Goal: Task Accomplishment & Management: Complete application form

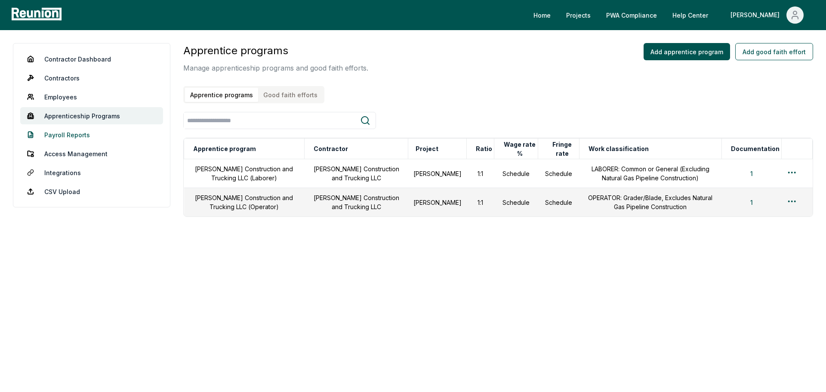
click at [66, 135] on link "Payroll Reports" at bounding box center [91, 134] width 143 height 17
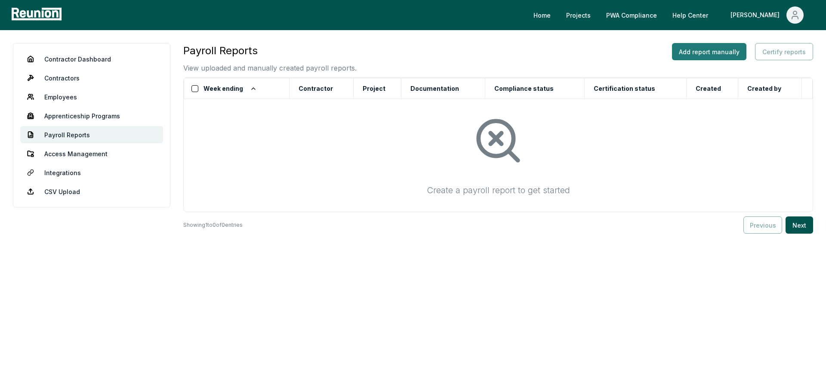
click at [720, 55] on button "Add report manually" at bounding box center [709, 51] width 74 height 17
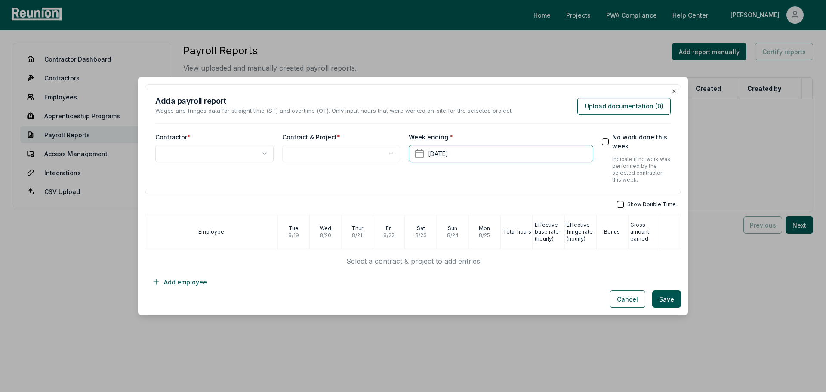
click at [262, 157] on body "**********" at bounding box center [413, 196] width 826 height 392
click at [359, 154] on body "**********" at bounding box center [413, 196] width 826 height 392
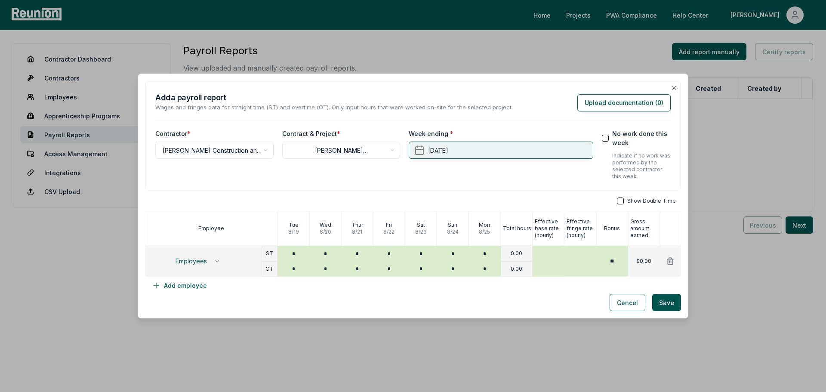
click at [445, 151] on button "[DATE]" at bounding box center [501, 150] width 184 height 17
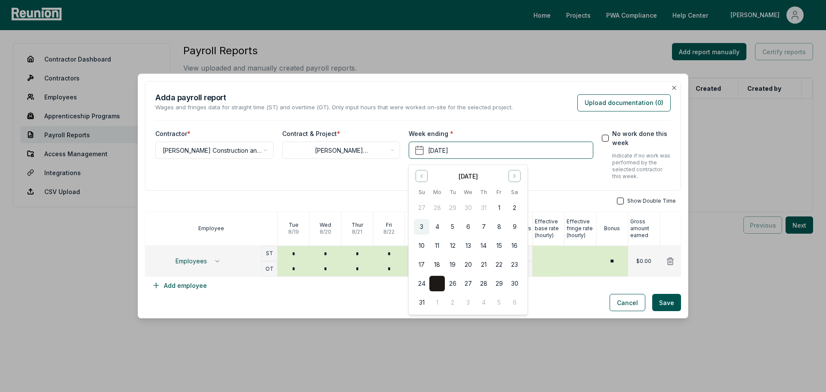
drag, startPoint x: 501, startPoint y: 247, endPoint x: 420, endPoint y: 227, distance: 83.8
click at [420, 227] on tbody "27 28 29 30 31 1 2 3 4 5 6 7 8 9 10 11 12 13 14 15 16 17 18 19 20 21 22 23 24 2…" at bounding box center [468, 254] width 108 height 114
click at [421, 179] on icon "Go to previous month" at bounding box center [421, 176] width 7 height 7
click at [420, 242] on button "13" at bounding box center [421, 245] width 15 height 15
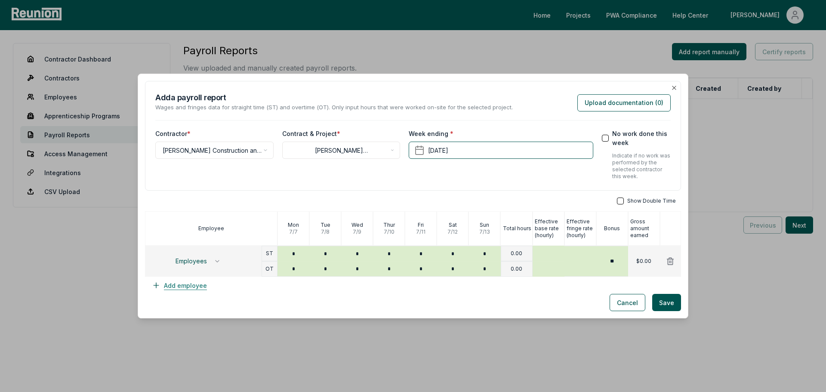
click at [179, 290] on button "Add employee" at bounding box center [179, 285] width 69 height 17
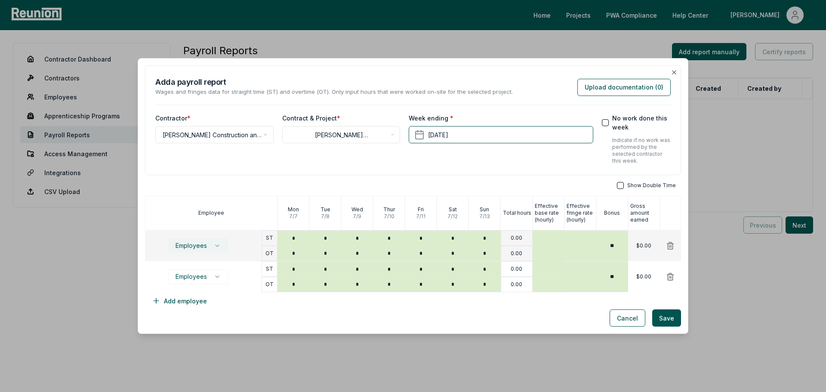
click at [218, 245] on icon "button" at bounding box center [217, 246] width 3 height 2
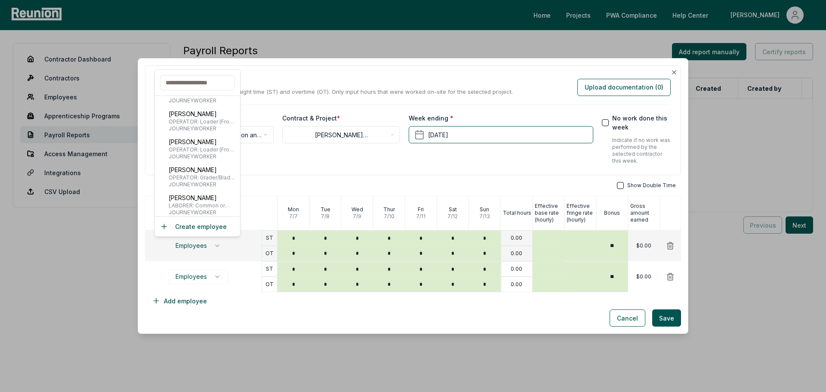
scroll to position [86, 0]
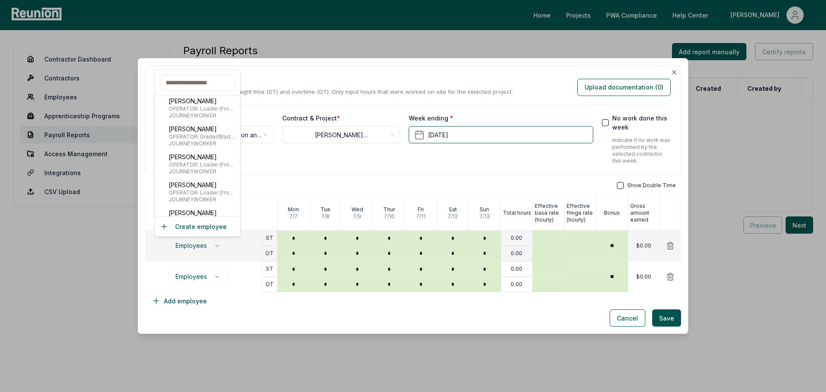
click at [201, 171] on span "JOURNEYWORKER" at bounding box center [203, 171] width 68 height 7
type input "*****"
type input "**"
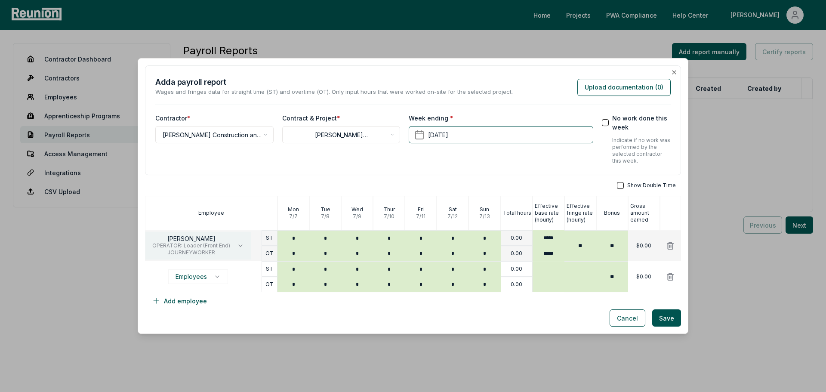
click at [237, 245] on icon "button" at bounding box center [240, 245] width 7 height 7
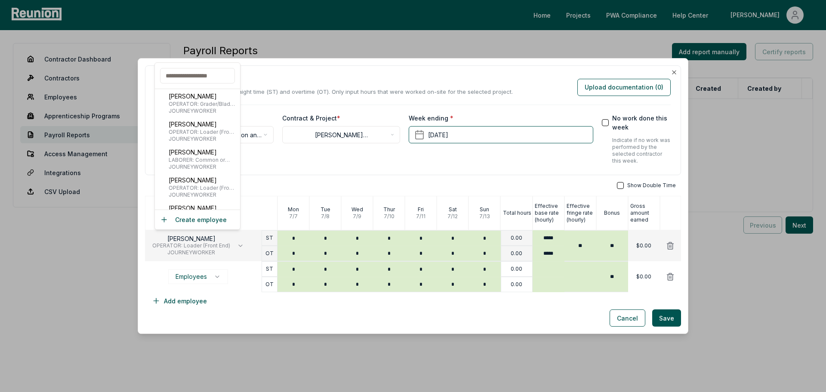
scroll to position [602, 0]
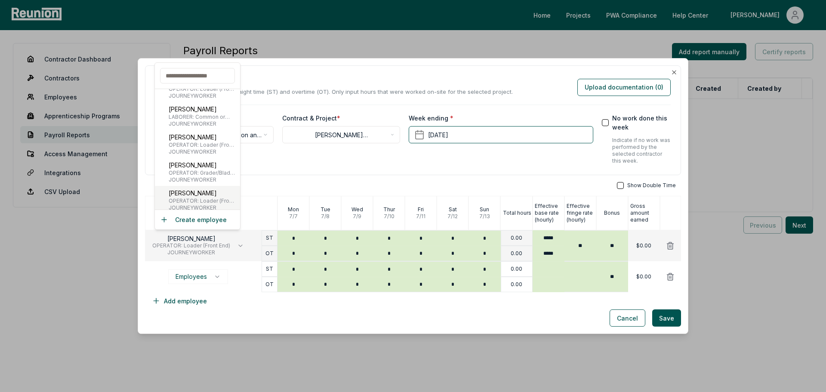
click at [188, 200] on span "OPERATOR: Loader (Front End)" at bounding box center [203, 201] width 68 height 7
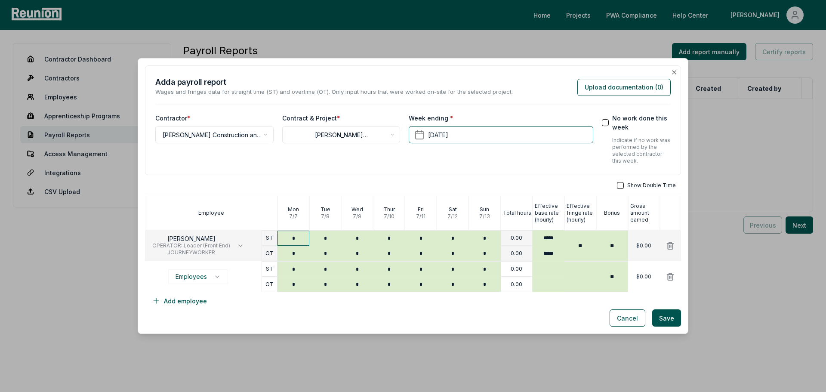
click at [287, 239] on input "*" at bounding box center [294, 238] width 32 height 15
type input "***"
type input "****"
type input "*"
click at [319, 240] on input "****" at bounding box center [325, 238] width 32 height 15
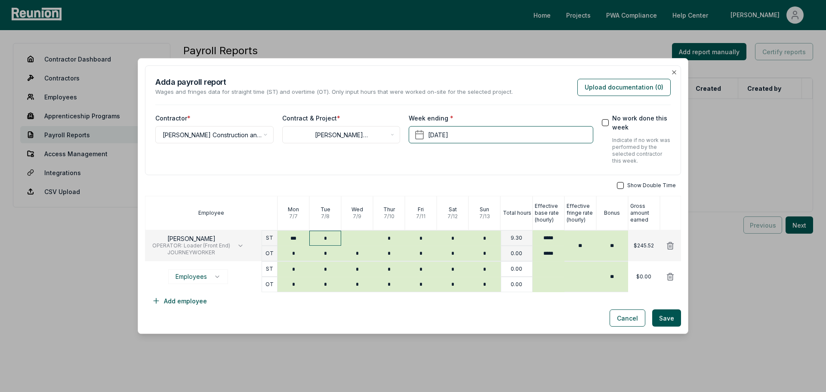
type input "*"
type input "****"
click at [361, 239] on input "text" at bounding box center [357, 238] width 32 height 15
type input "*"
type input "****"
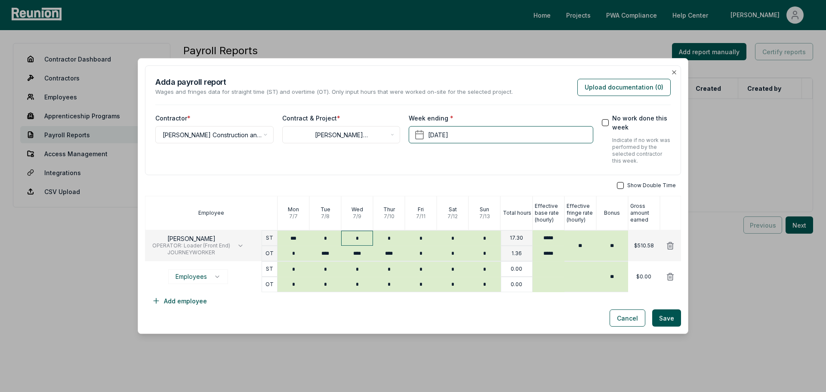
type input "****"
type input "*"
type input "****"
click at [209, 273] on button "Employees" at bounding box center [198, 276] width 60 height 15
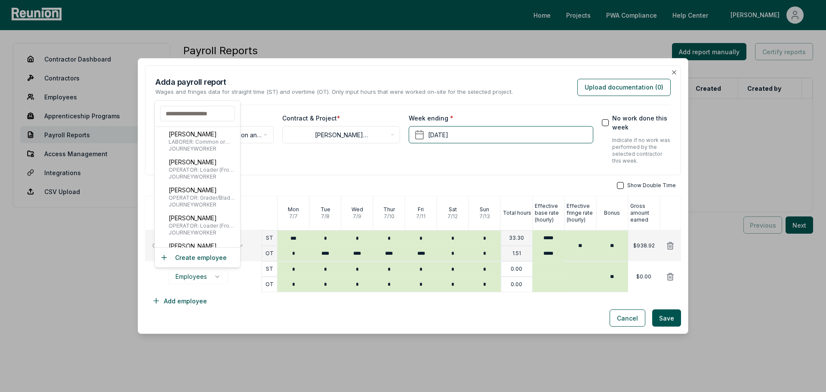
click at [282, 159] on div "**********" at bounding box center [341, 139] width 118 height 51
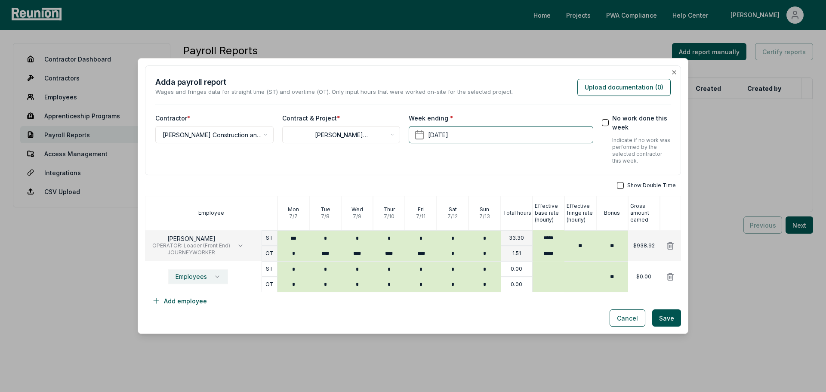
click at [205, 275] on span "Employees" at bounding box center [191, 276] width 31 height 7
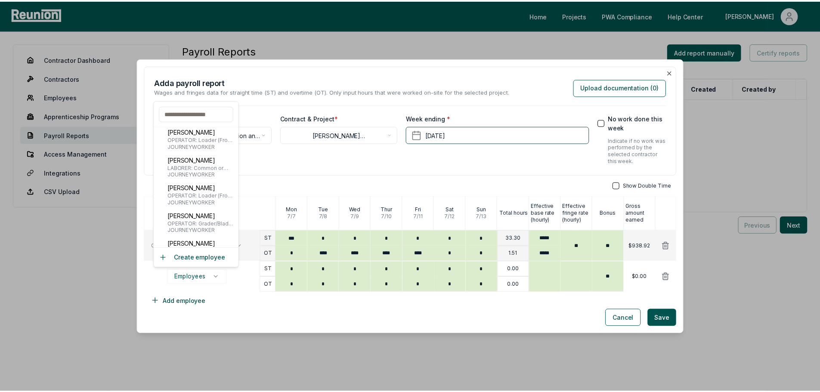
scroll to position [719, 0]
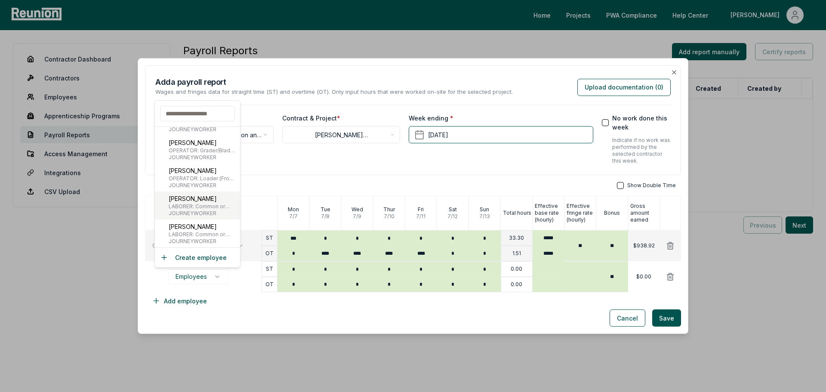
click at [197, 206] on span "LABORER: Common or General (Excluding Natural Gas Pipeline Construction)" at bounding box center [203, 206] width 68 height 7
type input "******"
type input "**"
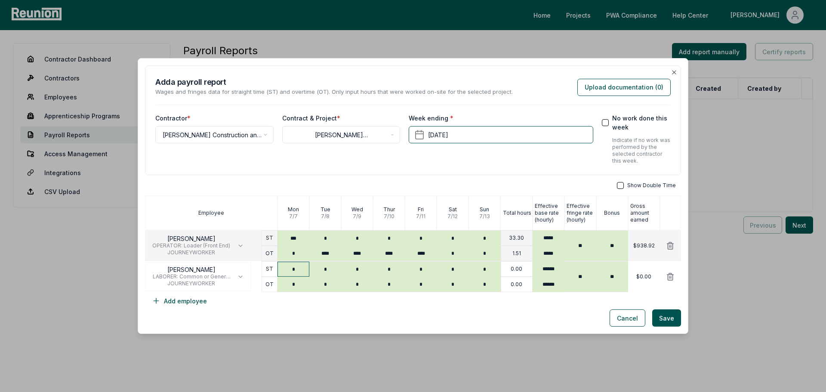
click at [291, 270] on input "*" at bounding box center [294, 269] width 32 height 15
type input "*"
click at [325, 285] on input "*" at bounding box center [325, 284] width 32 height 15
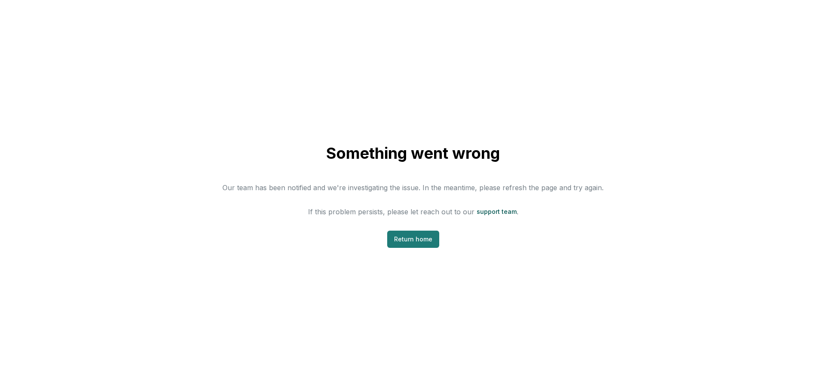
click at [410, 235] on link "Return home" at bounding box center [413, 239] width 52 height 17
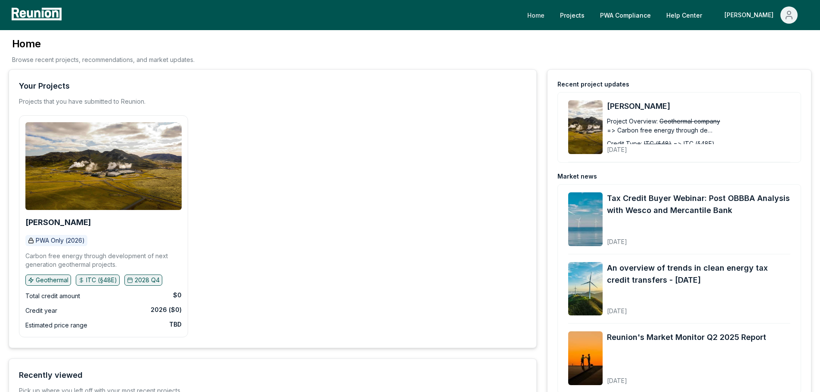
click at [551, 16] on link "Home" at bounding box center [535, 14] width 31 height 17
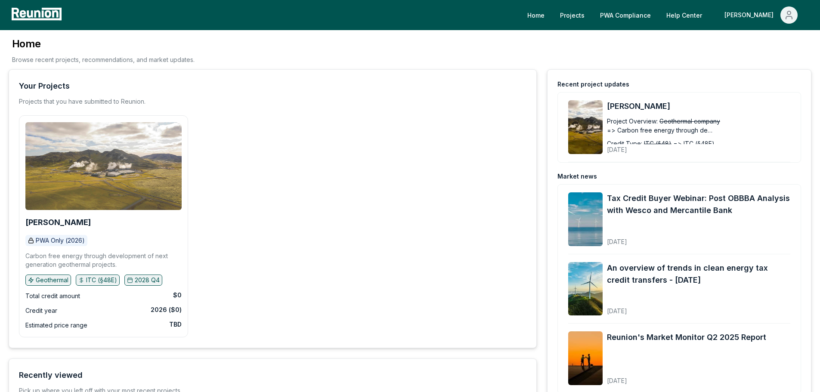
click at [77, 202] on img at bounding box center [103, 166] width 156 height 88
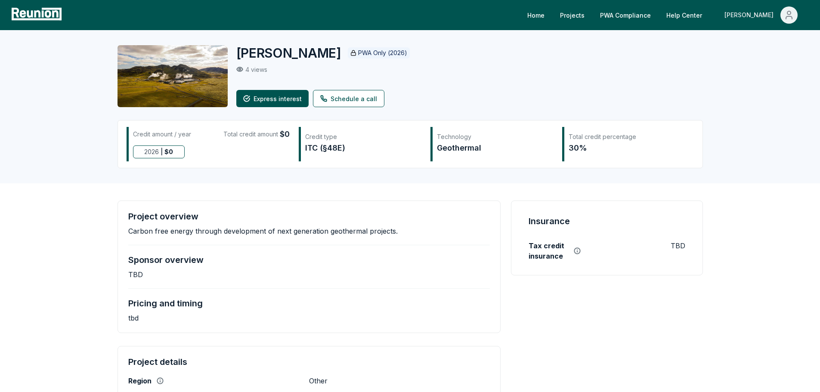
click at [764, 14] on div "[PERSON_NAME]" at bounding box center [750, 14] width 53 height 17
click at [592, 86] on div "Blanford PWA Only (2026) 4 views Express interest Schedule a call" at bounding box center [460, 76] width 449 height 62
click at [551, 18] on link "Home" at bounding box center [535, 14] width 31 height 17
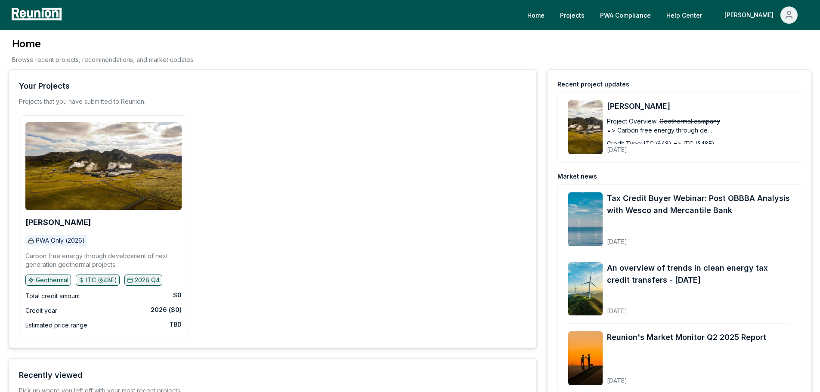
click at [42, 12] on icon at bounding box center [43, 13] width 2 height 7
click at [591, 12] on link "Projects" at bounding box center [572, 14] width 38 height 17
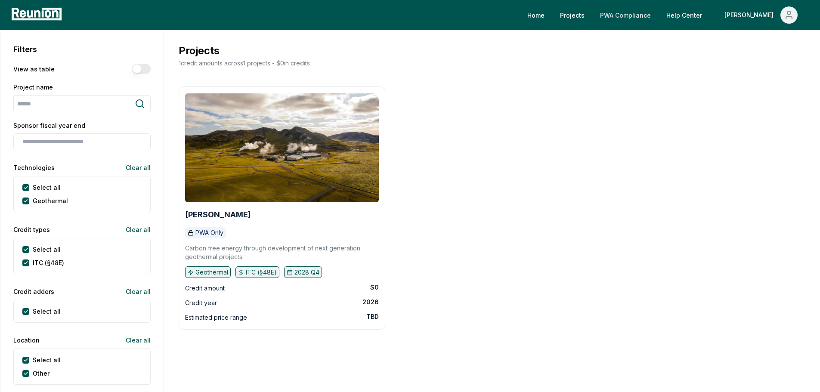
click at [652, 13] on link "PWA Compliance" at bounding box center [625, 14] width 65 height 17
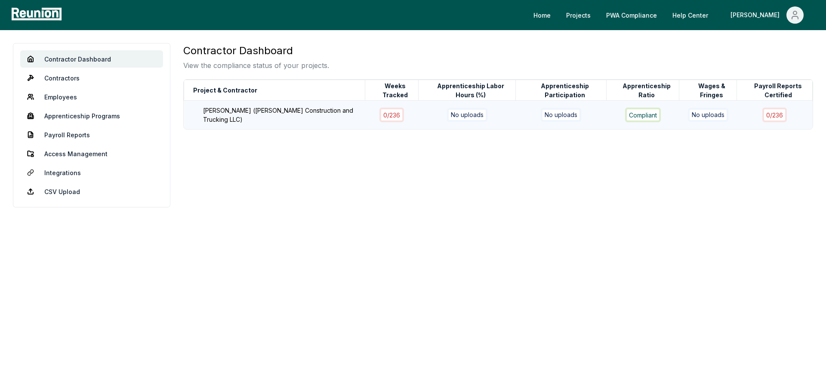
click at [312, 111] on div "Blanford (Rollins Construction and Trucking LLC)" at bounding box center [288, 115] width 171 height 18
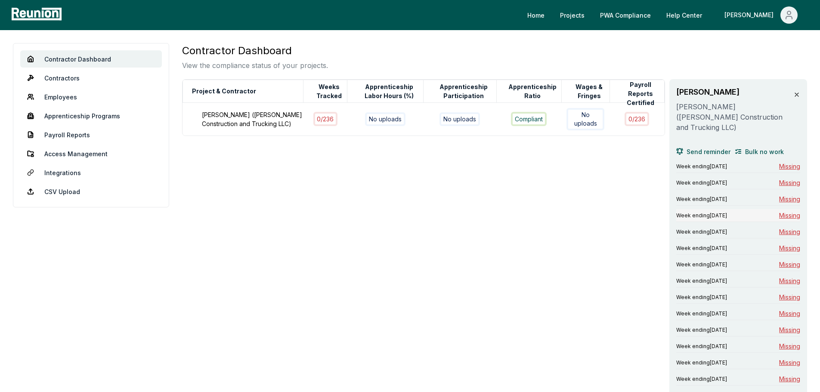
click at [788, 211] on span "Missing" at bounding box center [789, 215] width 21 height 9
click at [779, 195] on span "Missing" at bounding box center [789, 199] width 21 height 9
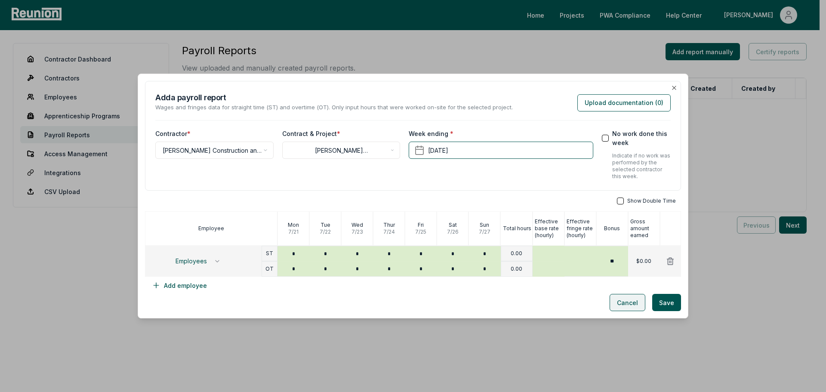
click at [622, 306] on button "Cancel" at bounding box center [628, 302] width 36 height 17
click at [221, 262] on button "Employees" at bounding box center [198, 261] width 60 height 15
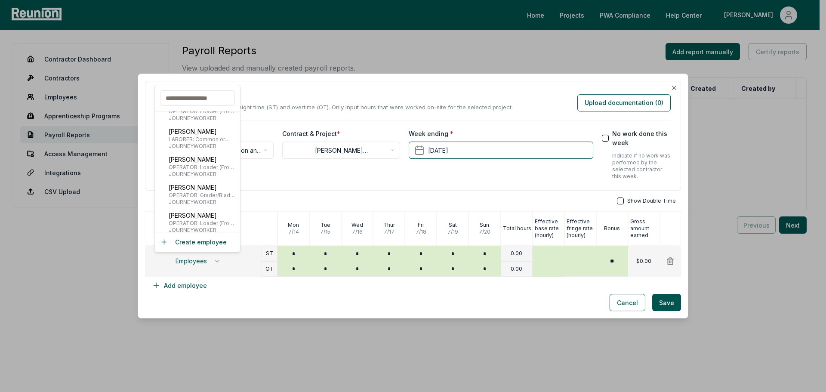
scroll to position [646, 0]
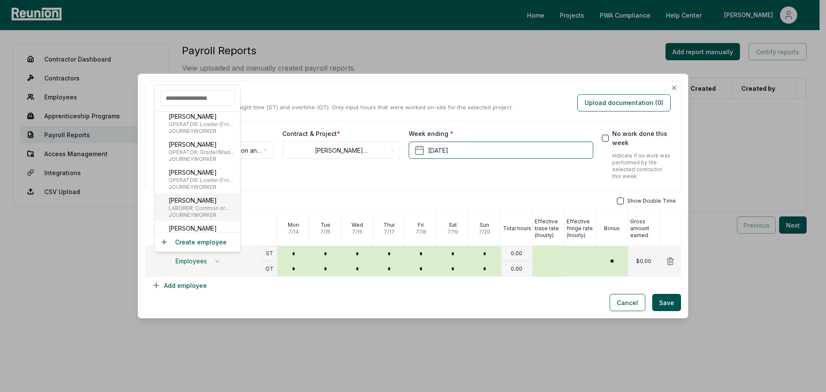
click at [192, 203] on p "Robb Rose" at bounding box center [203, 200] width 68 height 9
type input "***"
type input "**"
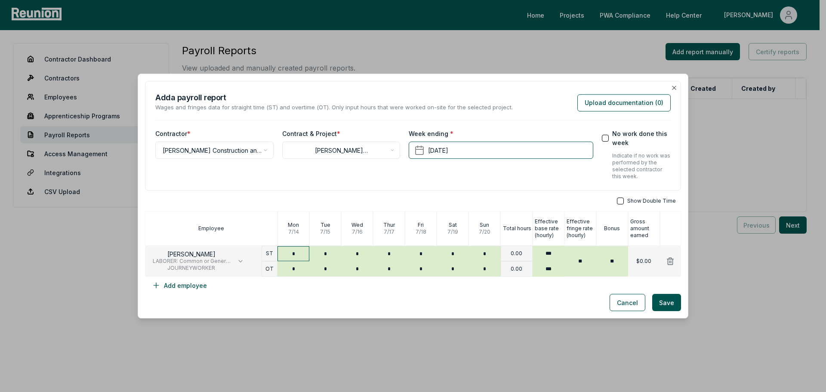
click at [298, 253] on input "*" at bounding box center [294, 253] width 32 height 15
type input "***"
type input "*"
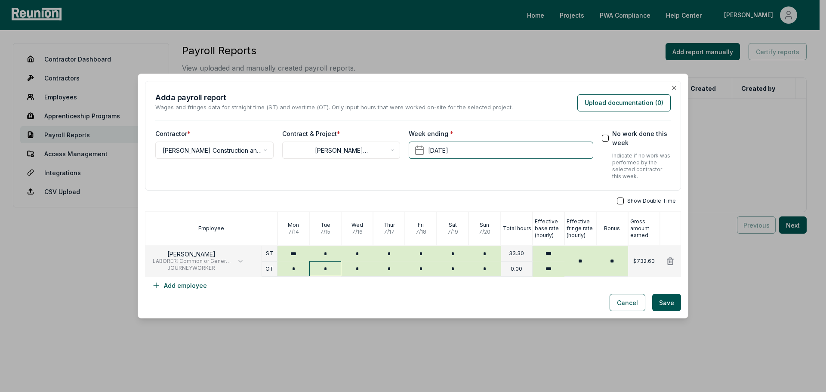
type input "*"
click at [322, 270] on input "*" at bounding box center [325, 268] width 32 height 15
type input "****"
click at [354, 271] on input "*" at bounding box center [357, 268] width 32 height 15
type input "****"
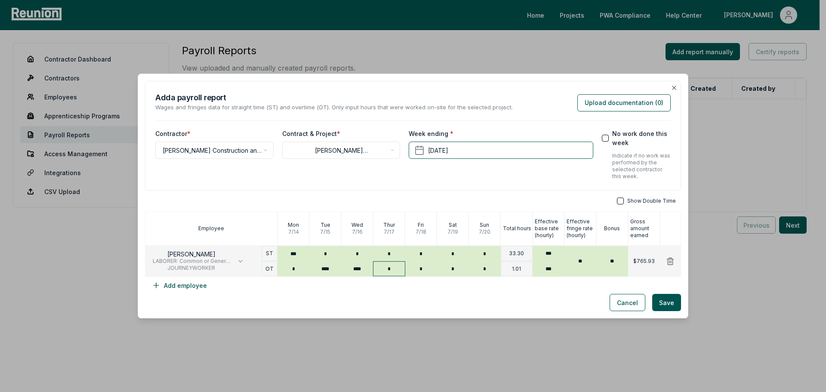
click at [382, 270] on input "*" at bounding box center [389, 268] width 32 height 15
type input "****"
click at [411, 270] on input "*" at bounding box center [421, 268] width 32 height 15
type input "****"
click at [665, 299] on button "Save" at bounding box center [666, 302] width 29 height 17
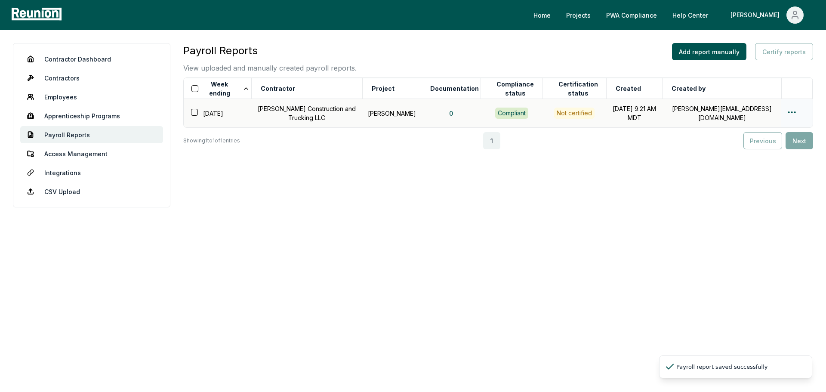
click at [278, 114] on td "Rollins Construction and Trucking LLC" at bounding box center [306, 113] width 111 height 29
click at [507, 114] on div "Compliant" at bounding box center [511, 113] width 33 height 11
click at [791, 109] on html "Please visit us on your desktop We're working on making our marketplace mobile-…" at bounding box center [413, 196] width 826 height 392
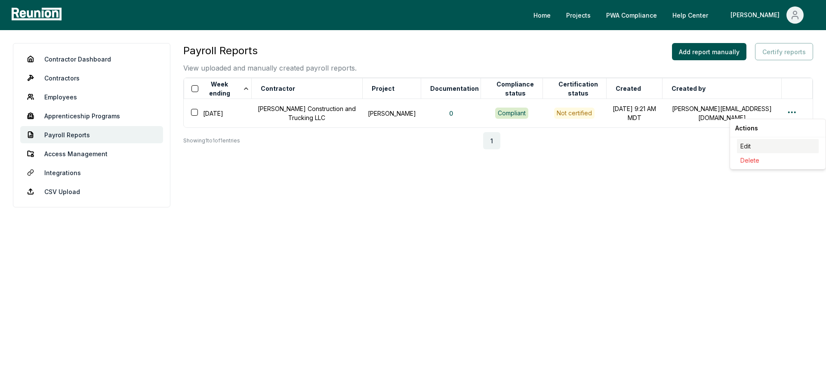
click at [751, 145] on div "Edit" at bounding box center [778, 146] width 82 height 14
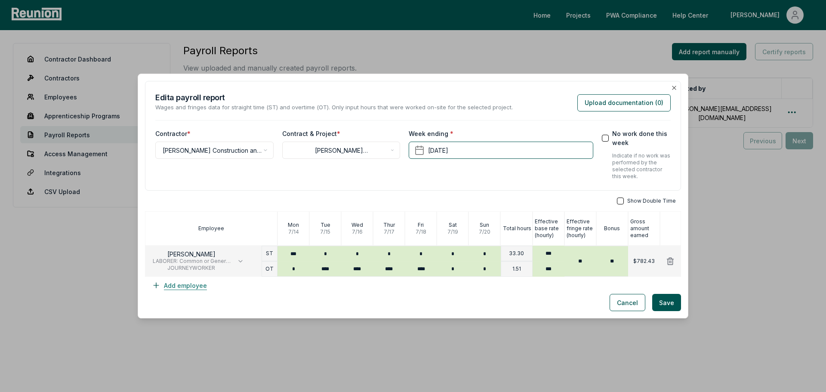
click at [170, 283] on button "Add employee" at bounding box center [179, 285] width 69 height 17
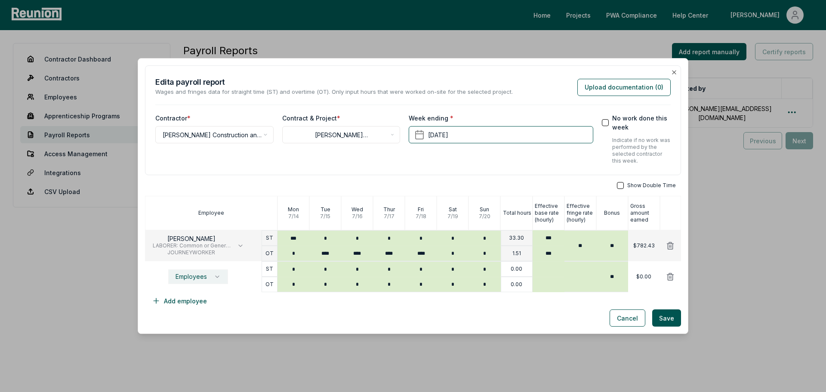
click at [192, 275] on span "Employees" at bounding box center [191, 276] width 31 height 7
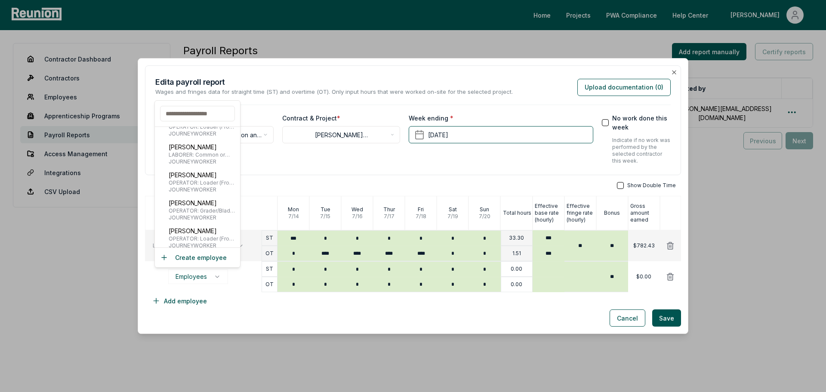
scroll to position [719, 0]
click at [190, 209] on span "LABORER: Common or General (Excluding Natural Gas Pipeline Construction)" at bounding box center [203, 206] width 68 height 7
type input "******"
type input "**"
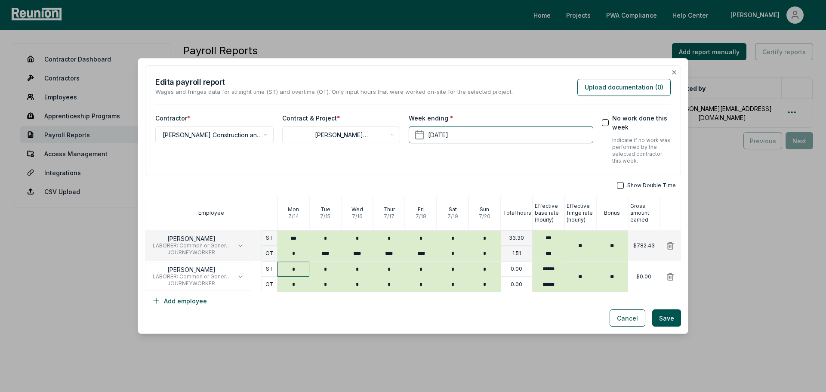
type input "*"
click at [295, 270] on input "*" at bounding box center [294, 269] width 32 height 15
type input "*"
type input "****"
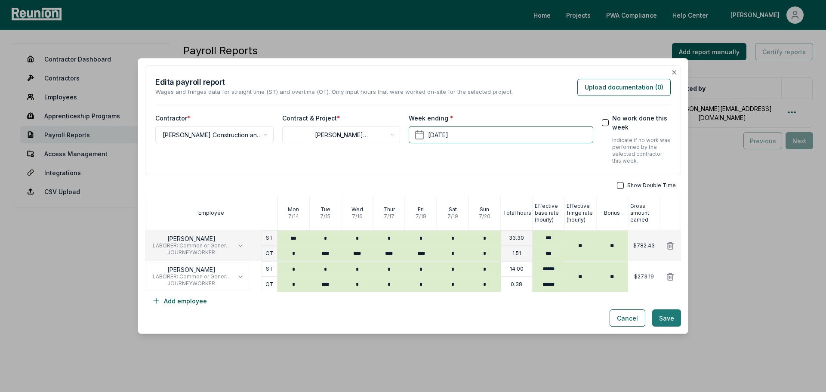
click at [665, 315] on button "Save" at bounding box center [666, 317] width 29 height 17
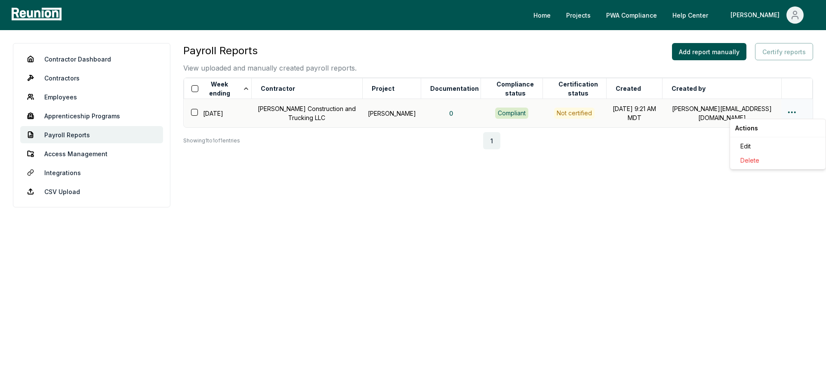
click at [797, 115] on html "Please visit us on your desktop We're working on making our marketplace mobile-…" at bounding box center [413, 196] width 826 height 392
click at [755, 145] on div "Edit" at bounding box center [778, 146] width 82 height 14
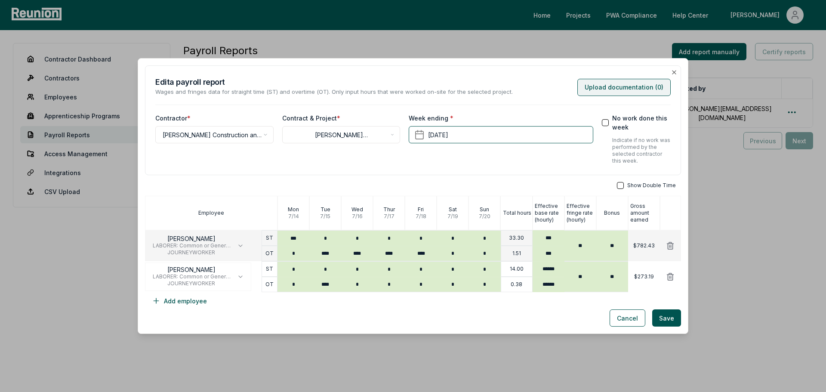
click at [623, 85] on button "Upload documentation ( 0 )" at bounding box center [624, 87] width 93 height 17
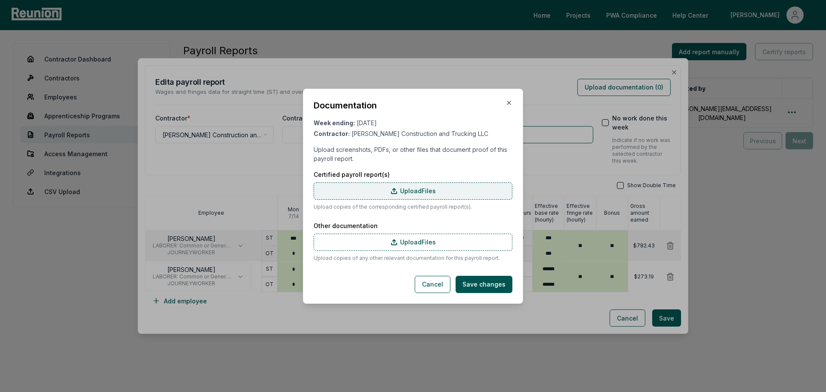
click at [415, 190] on label "Upload Files" at bounding box center [413, 190] width 199 height 17
click at [0, 0] on input "Upload Files" at bounding box center [0, 0] width 0 height 0
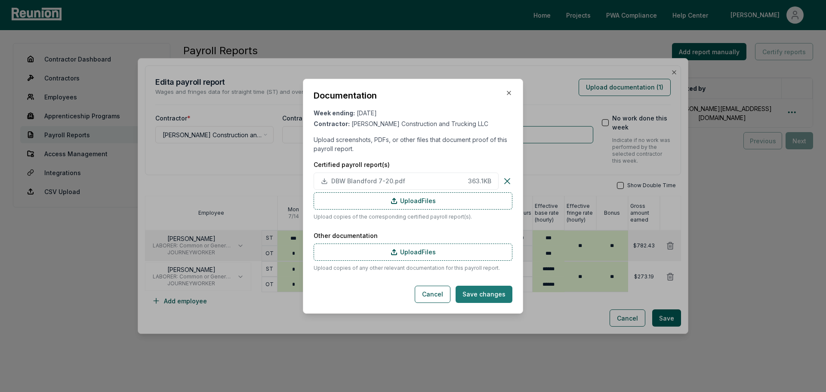
click at [479, 297] on button "Save changes" at bounding box center [484, 294] width 57 height 17
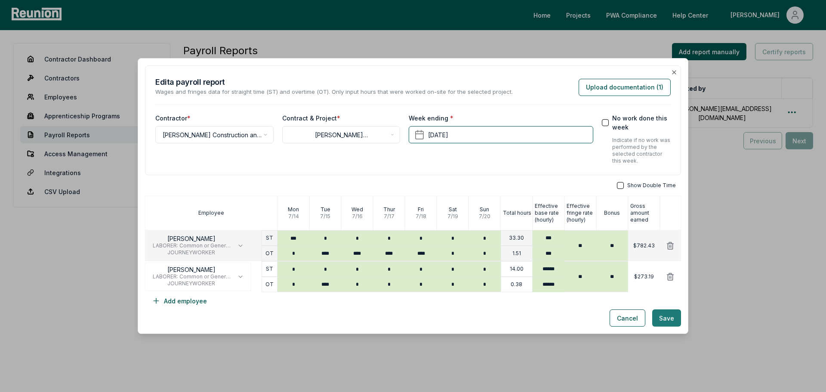
click at [659, 318] on button "Save" at bounding box center [666, 317] width 29 height 17
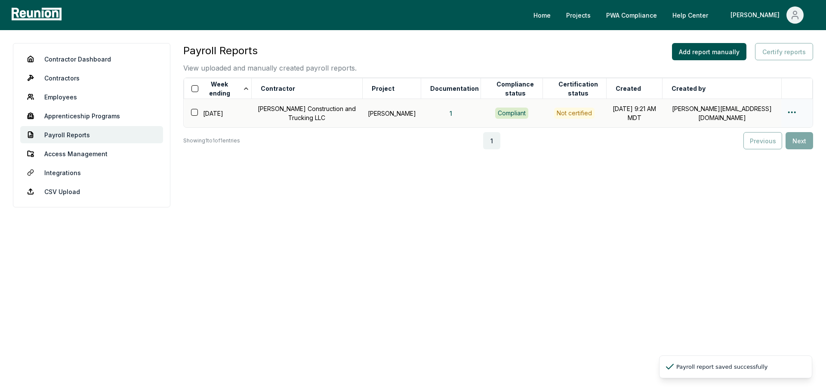
click at [560, 114] on div "Not certified" at bounding box center [574, 113] width 40 height 11
click at [791, 114] on html "Please visit us on your desktop We're working on making our marketplace mobile-…" at bounding box center [413, 196] width 826 height 392
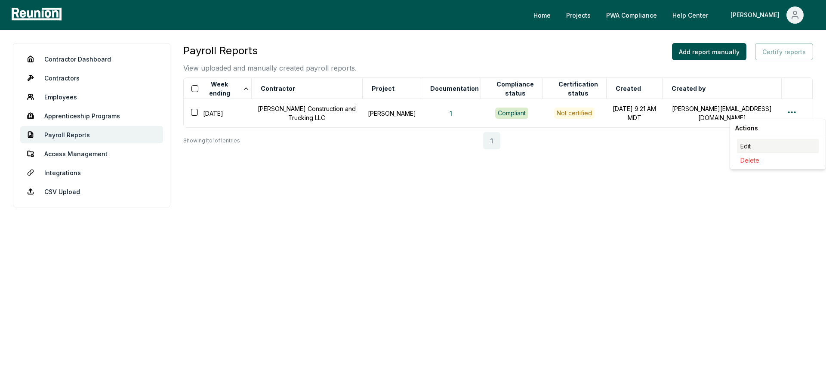
click at [757, 145] on div "Edit" at bounding box center [778, 146] width 82 height 14
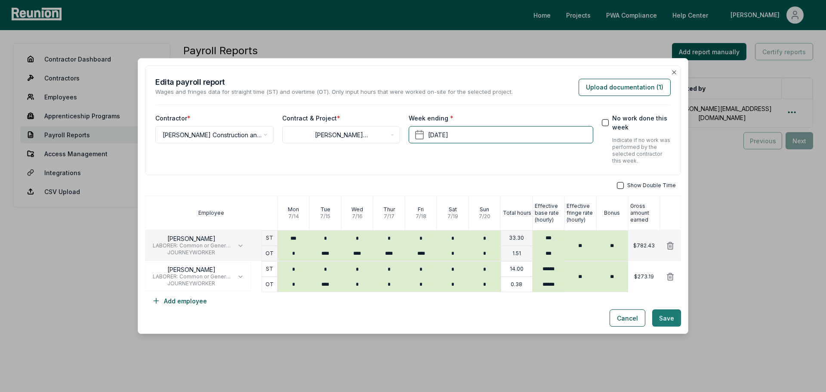
click at [666, 318] on button "Save" at bounding box center [666, 317] width 29 height 17
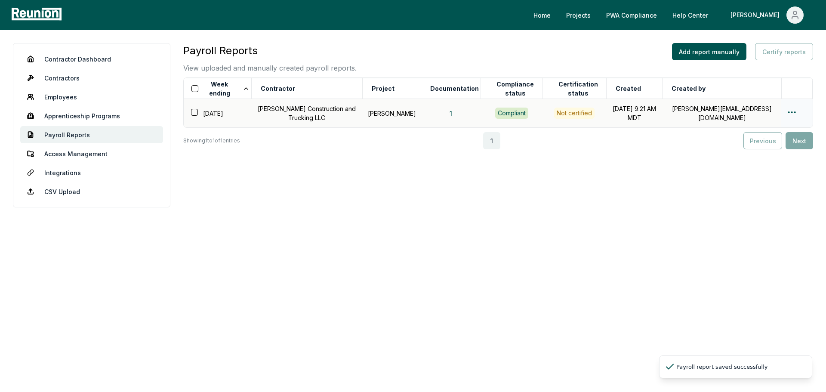
click at [571, 113] on div "Not certified" at bounding box center [574, 113] width 40 height 11
click at [788, 108] on html "Please visit us on your desktop We're working on making our marketplace mobile-…" at bounding box center [413, 196] width 826 height 392
click at [615, 193] on html "Please visit us on your desktop We're working on making our marketplace mobile-…" at bounding box center [413, 196] width 826 height 392
click at [195, 114] on button "button" at bounding box center [194, 112] width 7 height 7
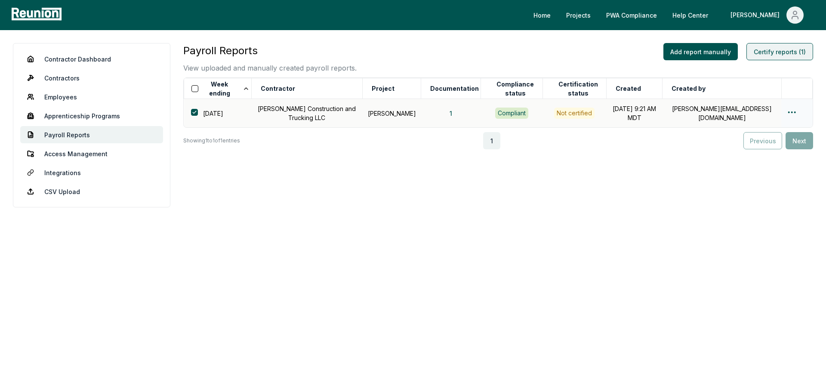
click at [772, 49] on button "Certify reports (1)" at bounding box center [780, 51] width 67 height 17
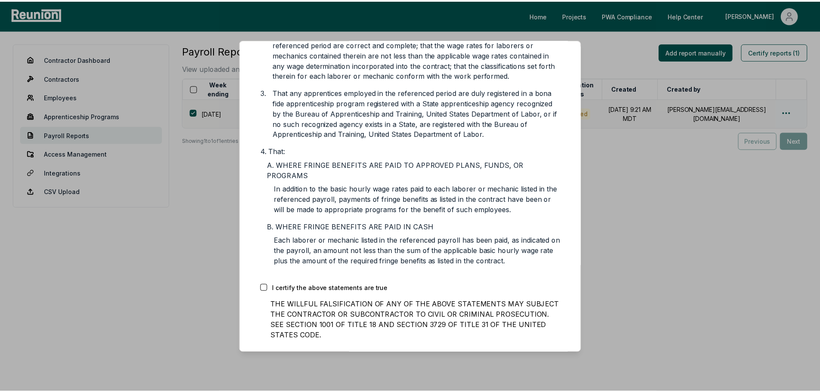
scroll to position [244, 0]
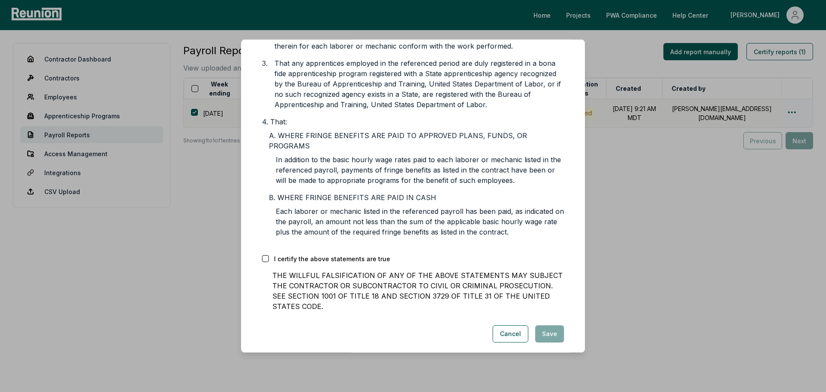
click at [265, 255] on button "button" at bounding box center [265, 258] width 7 height 7
click at [548, 325] on button "Save" at bounding box center [549, 333] width 29 height 17
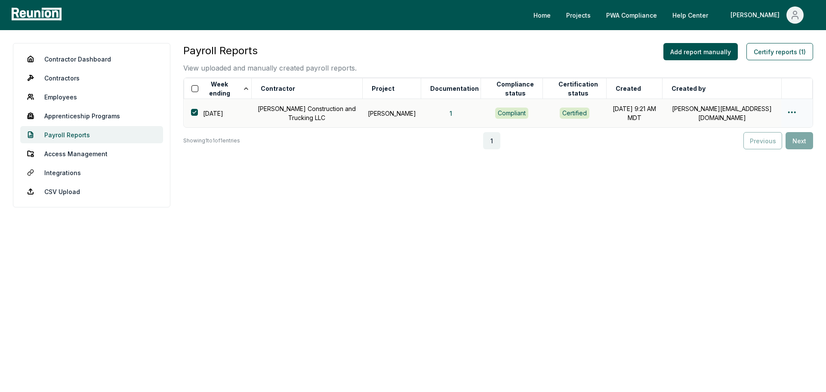
click at [82, 133] on link "Payroll Reports" at bounding box center [91, 134] width 143 height 17
click at [66, 133] on link "Payroll Reports" at bounding box center [91, 134] width 143 height 17
click at [680, 51] on button "Add report manually" at bounding box center [701, 51] width 74 height 17
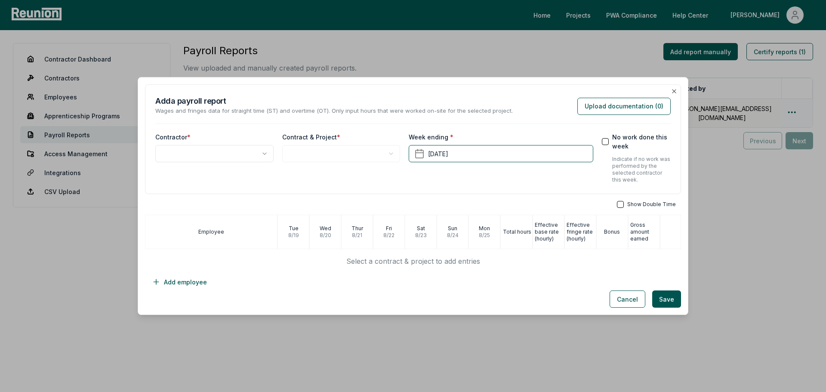
click at [240, 154] on body "**********" at bounding box center [413, 196] width 826 height 392
click at [315, 158] on body "**********" at bounding box center [413, 196] width 826 height 392
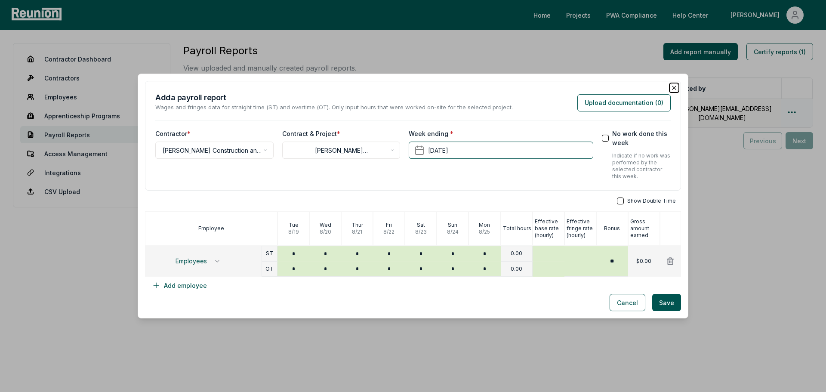
click at [671, 88] on icon "button" at bounding box center [674, 87] width 7 height 7
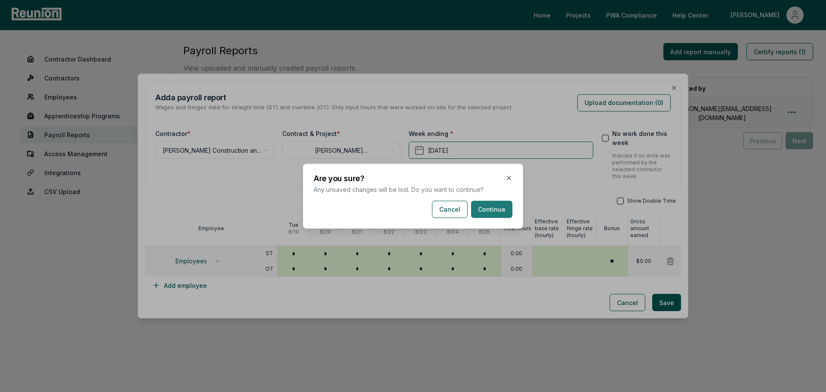
click at [497, 208] on button "Continue" at bounding box center [491, 209] width 41 height 17
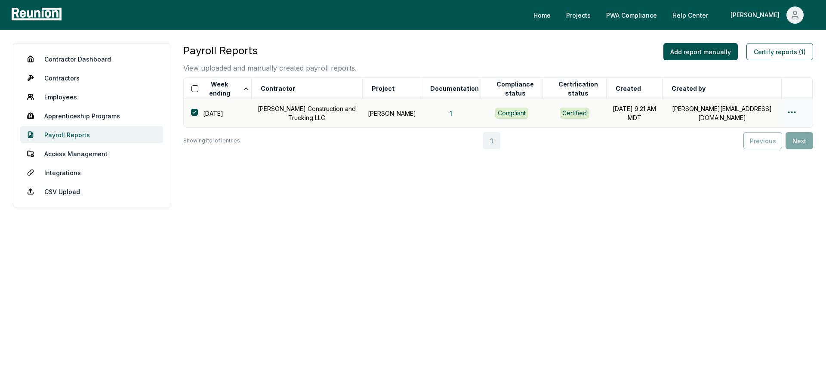
click at [59, 132] on link "Payroll Reports" at bounding box center [91, 134] width 143 height 17
click at [57, 135] on link "Payroll Reports" at bounding box center [91, 134] width 143 height 17
click at [797, 145] on div "Previous Next" at bounding box center [779, 140] width 70 height 17
click at [674, 197] on div "Payroll Reports View uploaded and manually created payroll reports. Add report …" at bounding box center [498, 132] width 630 height 179
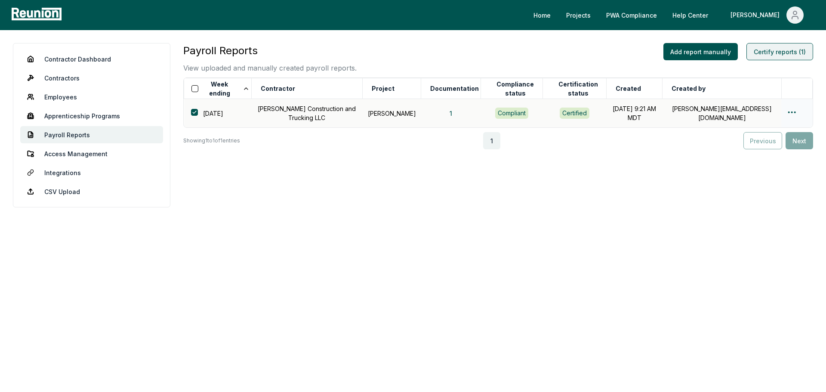
click at [769, 51] on button "Certify reports (1)" at bounding box center [780, 51] width 67 height 17
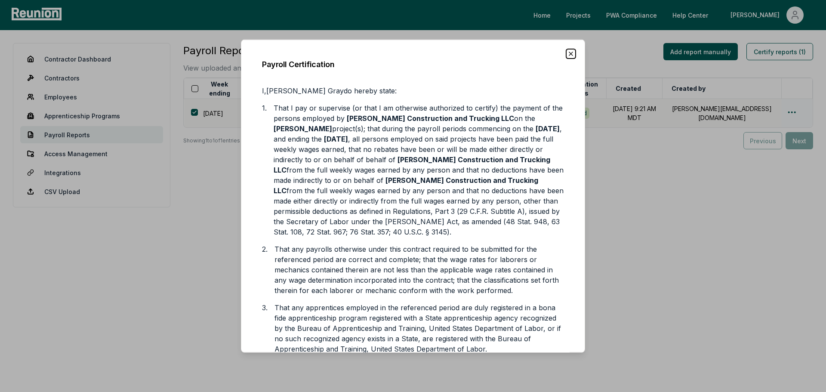
click at [569, 52] on icon "button" at bounding box center [570, 53] width 3 height 3
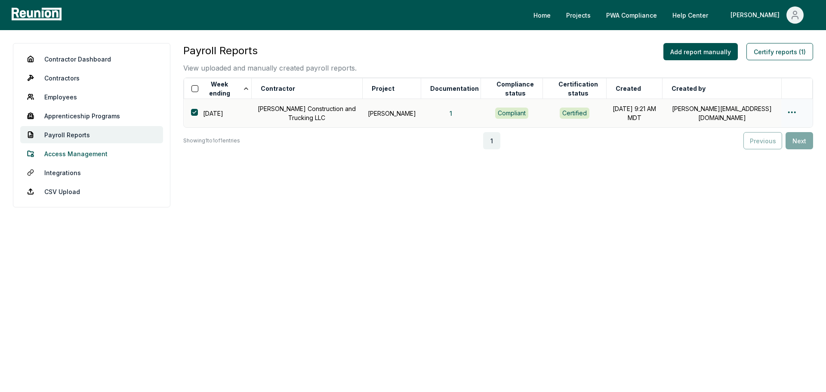
click at [87, 153] on link "Access Management" at bounding box center [91, 153] width 143 height 17
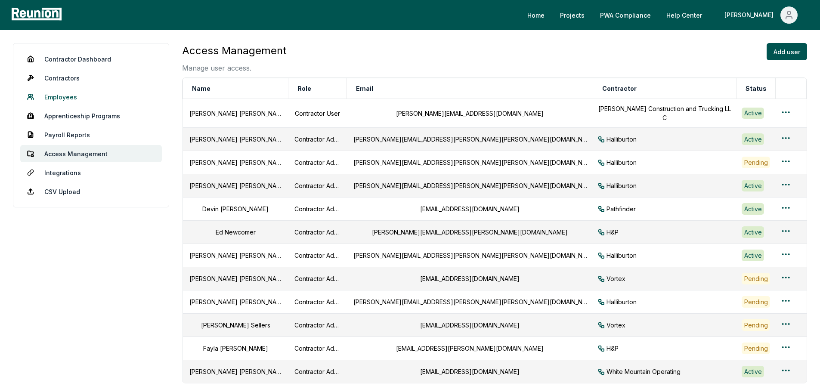
click at [68, 99] on link "Employees" at bounding box center [91, 96] width 142 height 17
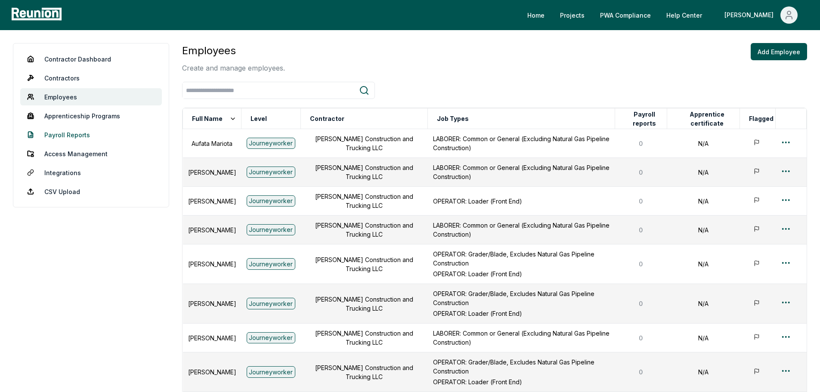
click at [70, 131] on link "Payroll Reports" at bounding box center [91, 134] width 142 height 17
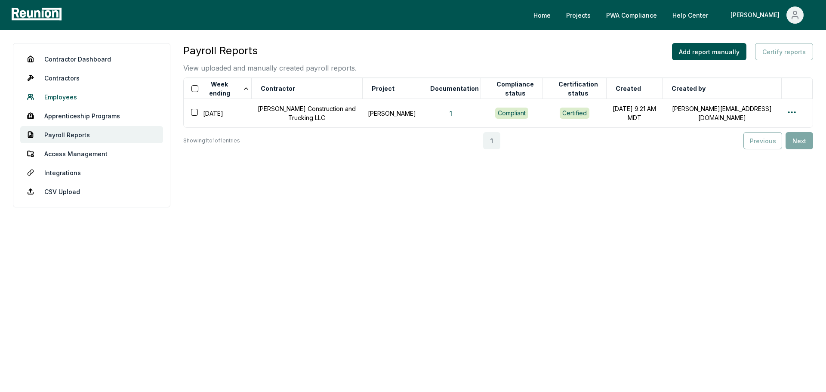
click at [62, 96] on link "Employees" at bounding box center [91, 96] width 143 height 17
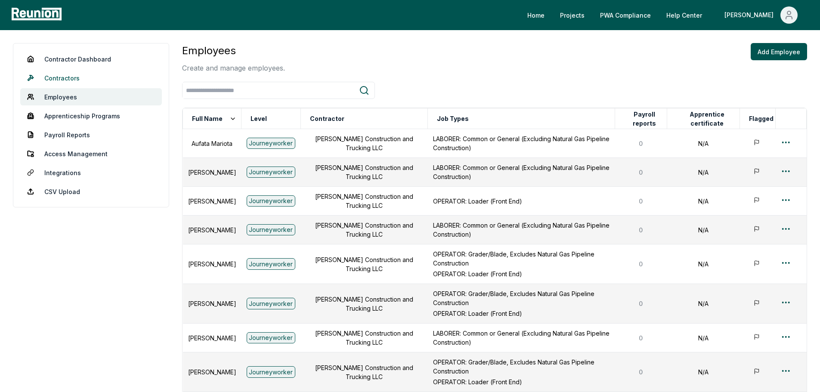
click at [61, 74] on link "Contractors" at bounding box center [91, 77] width 142 height 17
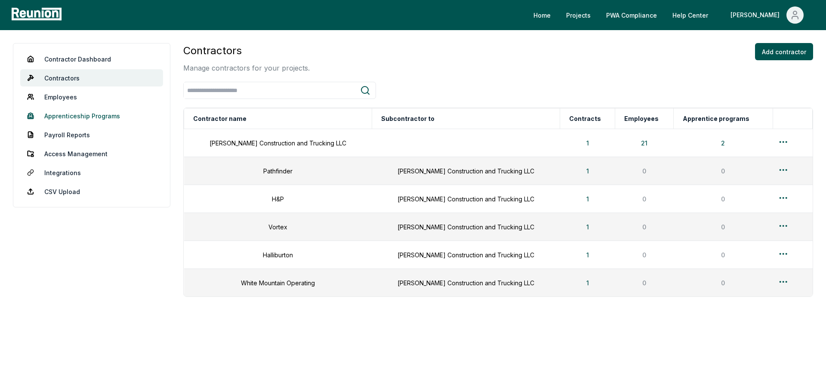
click at [66, 115] on link "Apprenticeship Programs" at bounding box center [91, 115] width 143 height 17
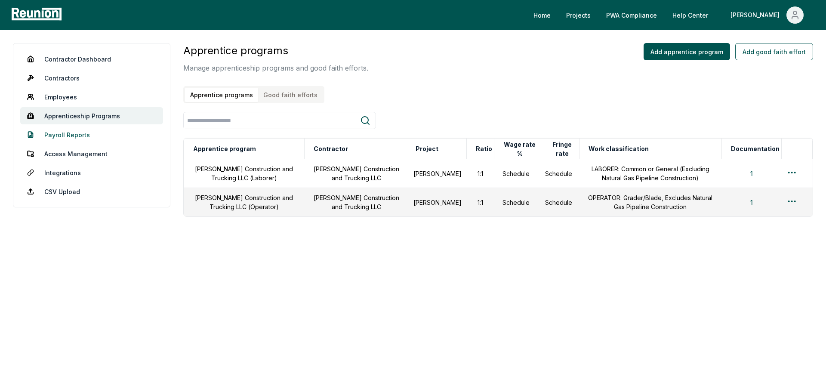
click at [67, 132] on link "Payroll Reports" at bounding box center [91, 134] width 143 height 17
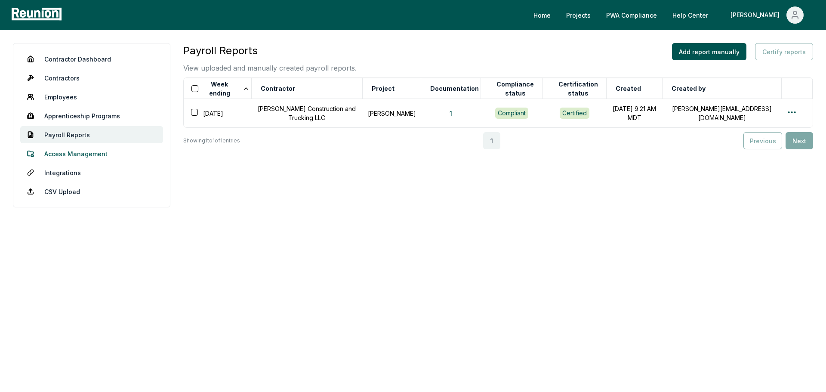
click at [73, 150] on link "Access Management" at bounding box center [91, 153] width 143 height 17
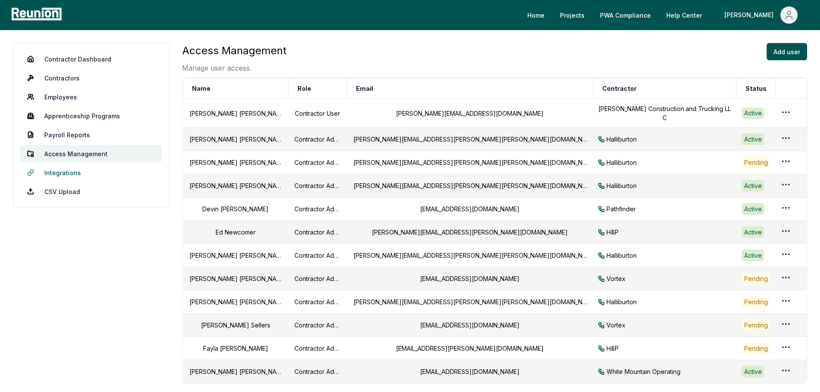
click at [72, 169] on link "Integrations" at bounding box center [91, 172] width 142 height 17
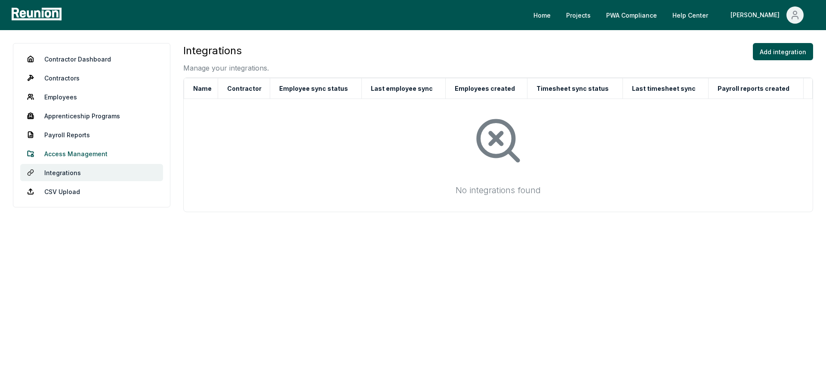
click at [68, 151] on link "Access Management" at bounding box center [91, 153] width 143 height 17
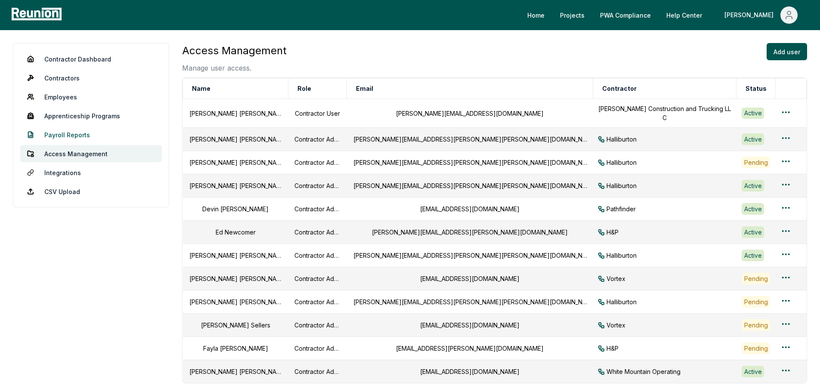
click at [69, 137] on link "Payroll Reports" at bounding box center [91, 134] width 142 height 17
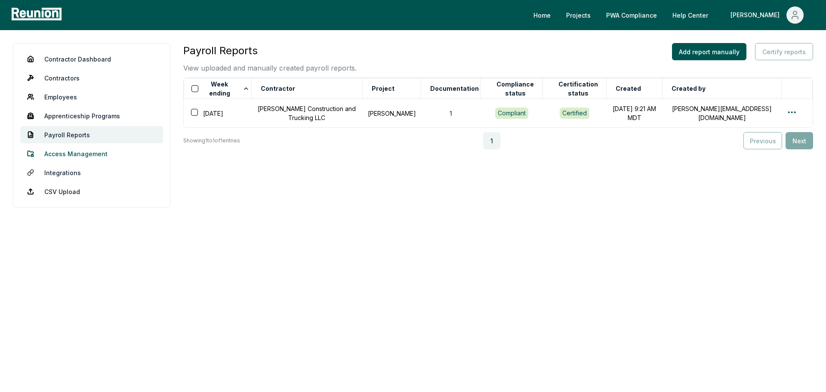
click at [69, 154] on link "Access Management" at bounding box center [91, 153] width 143 height 17
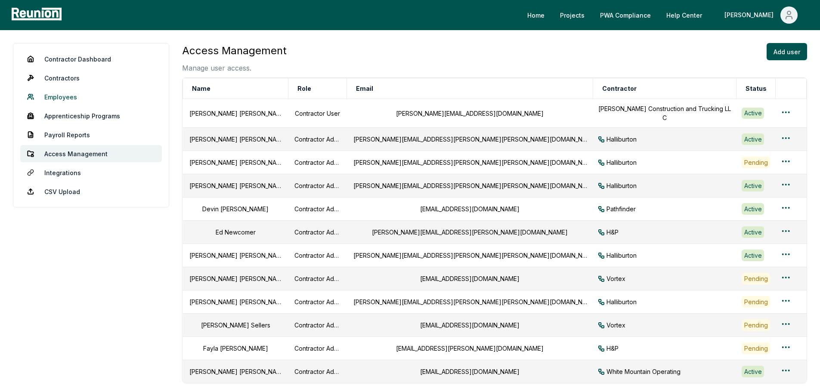
click at [71, 98] on link "Employees" at bounding box center [91, 96] width 142 height 17
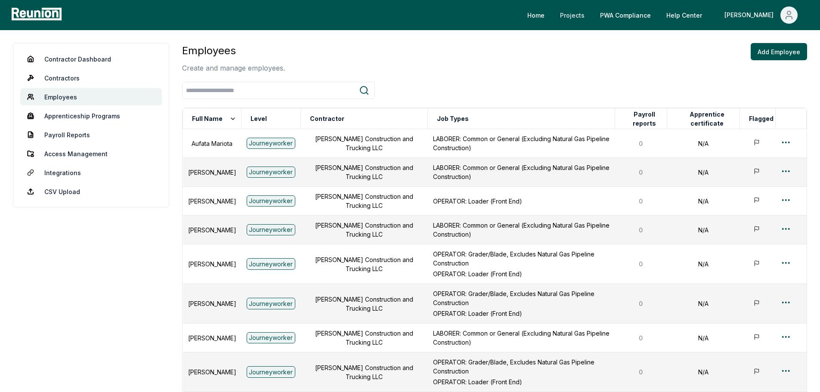
click at [591, 14] on link "Projects" at bounding box center [572, 14] width 38 height 17
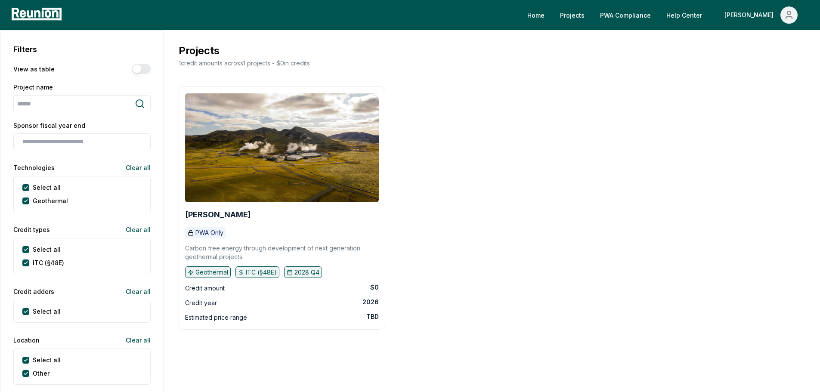
click at [209, 232] on p "PWA Only" at bounding box center [209, 233] width 28 height 9
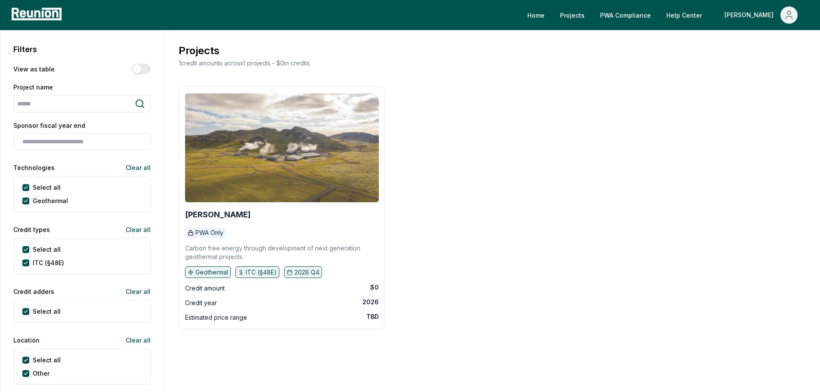
click at [218, 180] on img at bounding box center [282, 147] width 194 height 109
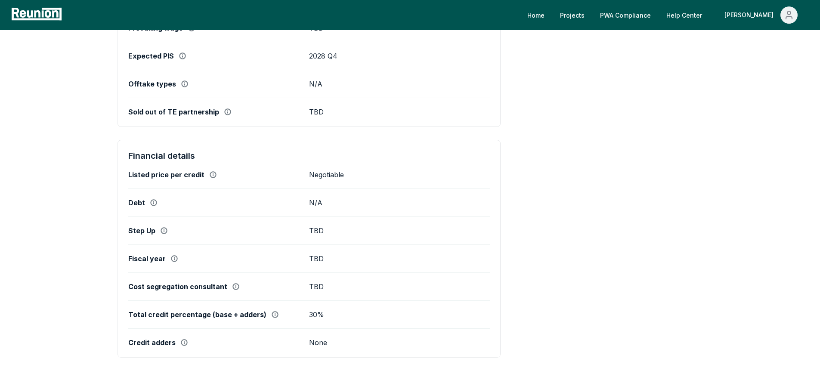
scroll to position [384, 0]
